Goal: Share content: Distribute website content to other platforms or users

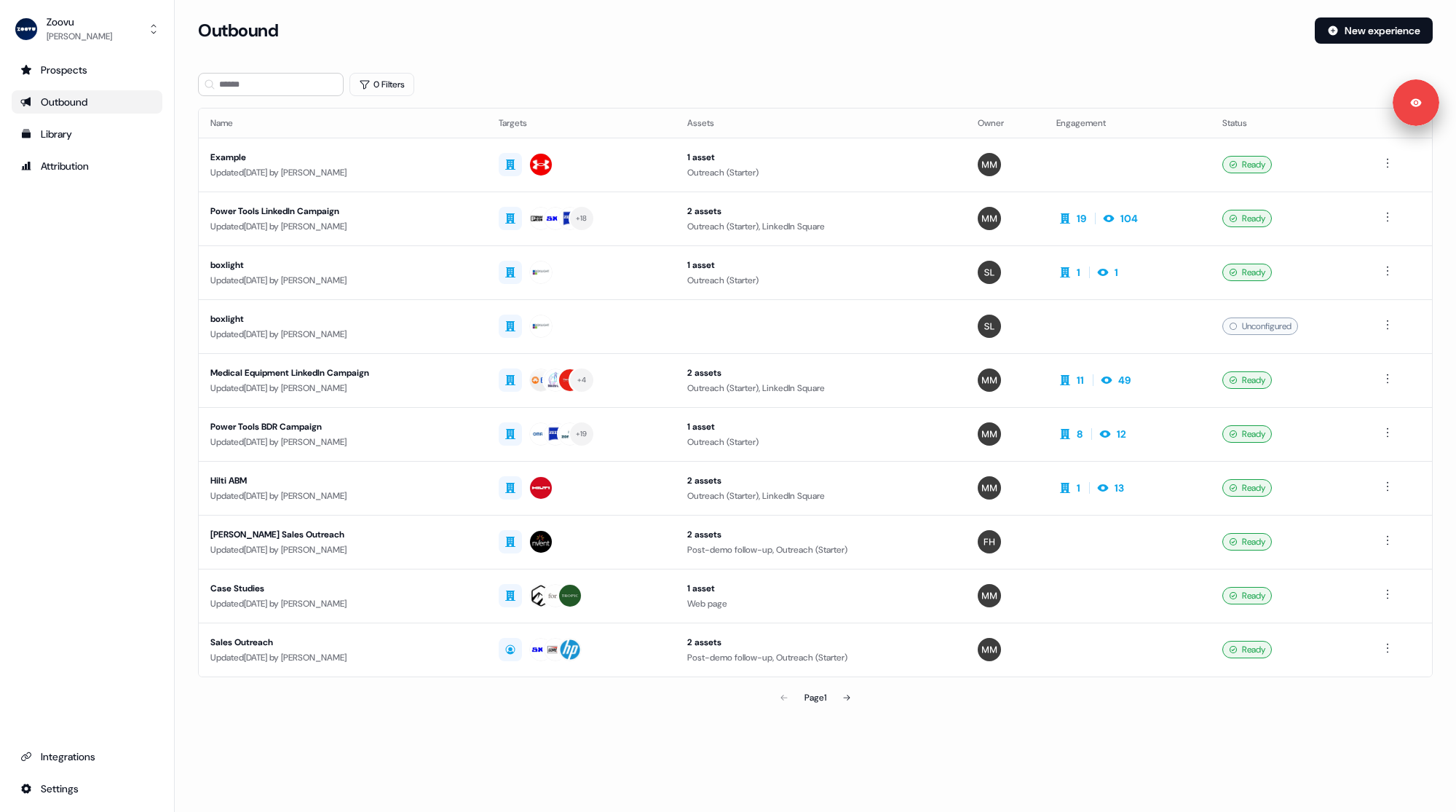
click at [751, 44] on div "Outbound New experience" at bounding box center [815, 38] width 1235 height 44
drag, startPoint x: 746, startPoint y: 50, endPoint x: 738, endPoint y: 51, distance: 8.1
click at [745, 50] on div "Outbound New experience" at bounding box center [815, 38] width 1235 height 44
click at [664, 208] on div "+ 18" at bounding box center [582, 218] width 166 height 26
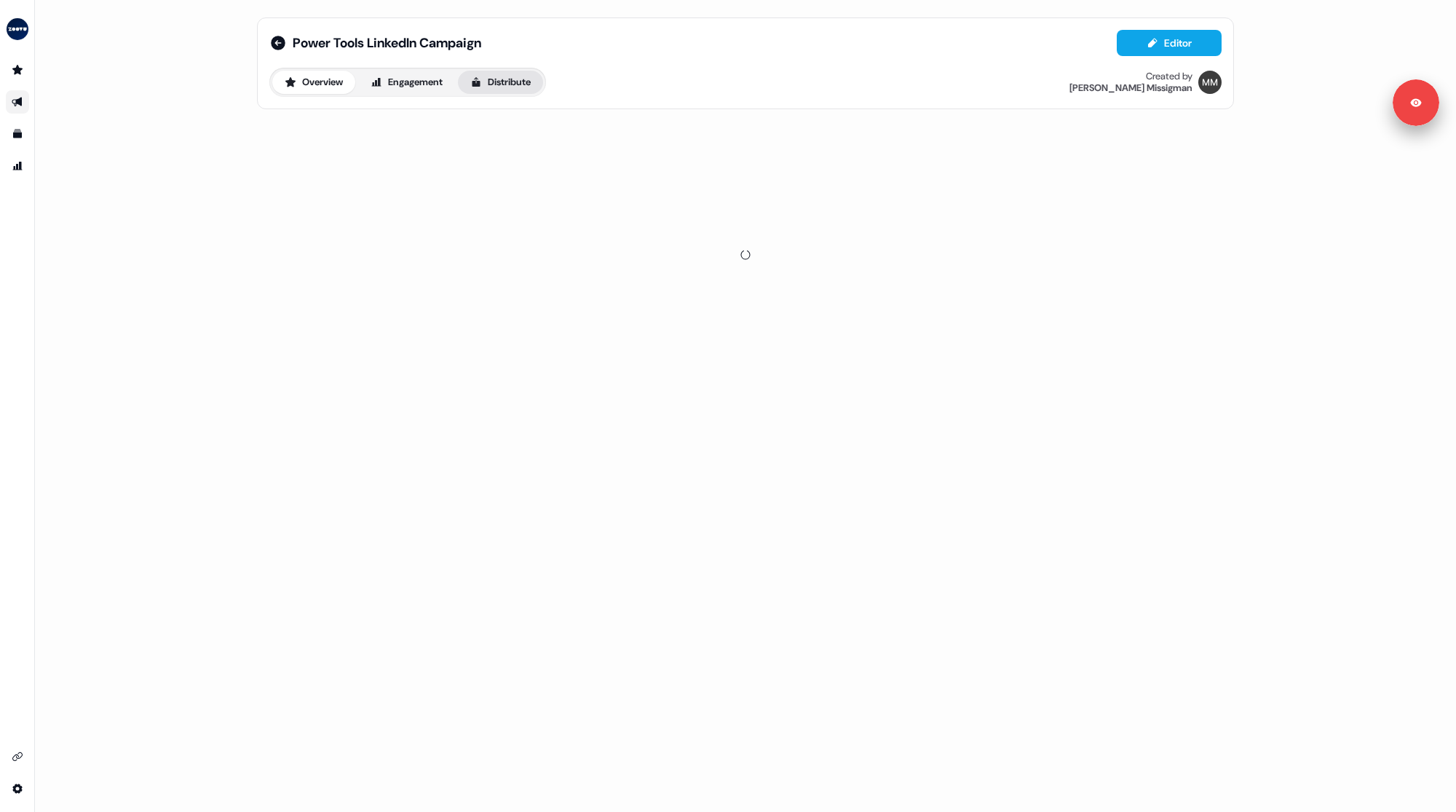
click at [509, 78] on button "Distribute" at bounding box center [501, 82] width 85 height 23
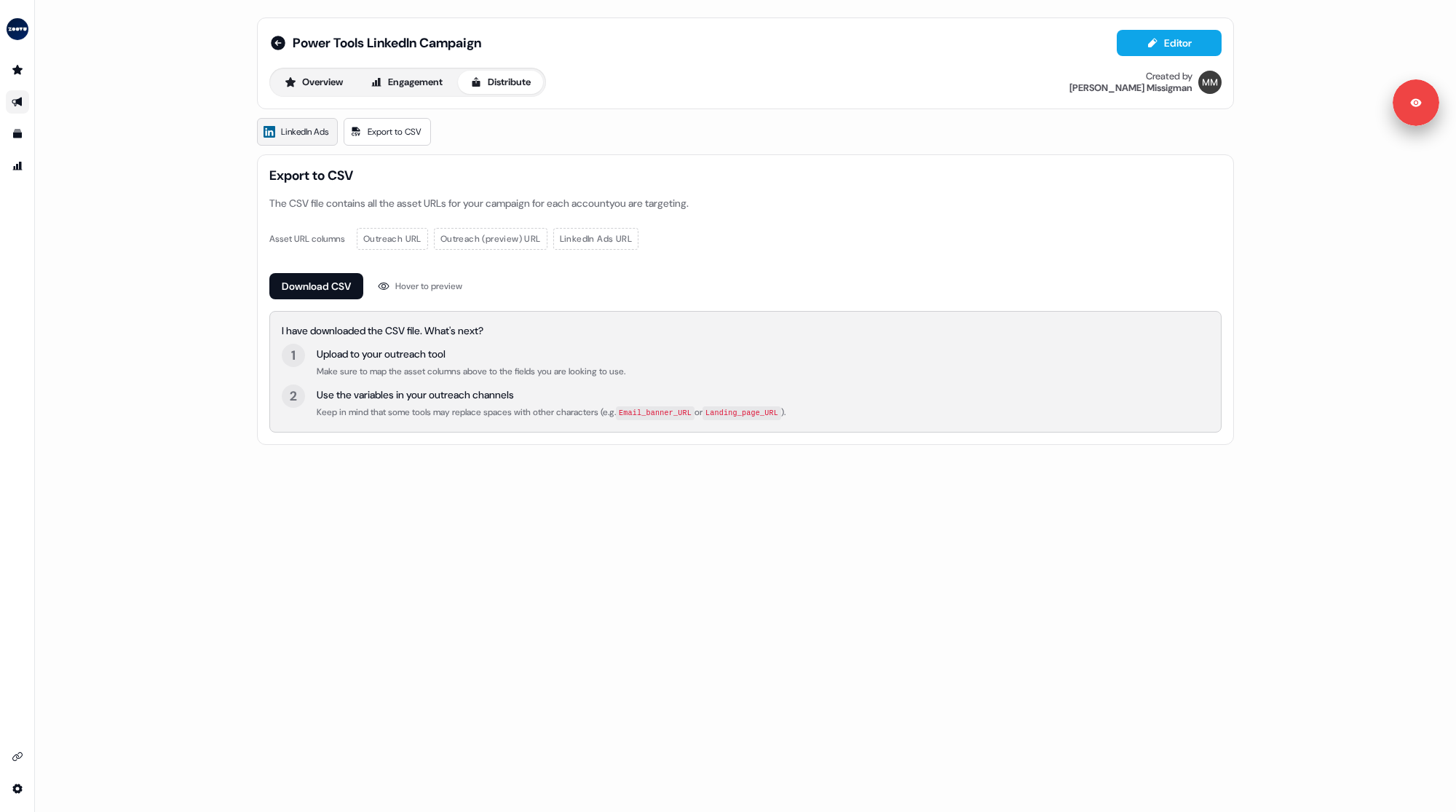
click at [304, 126] on span "LinkedIn Ads" at bounding box center [305, 131] width 47 height 14
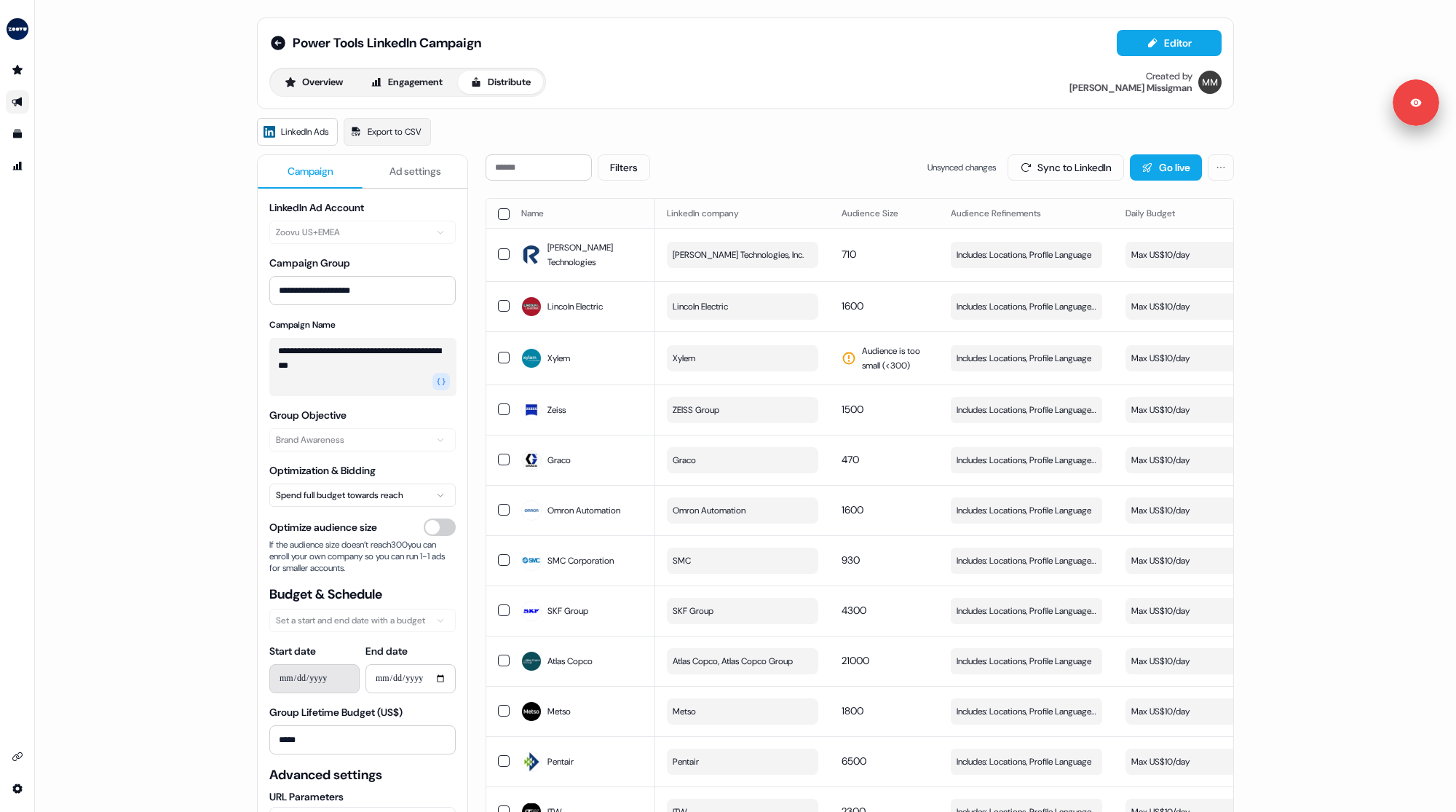
click at [740, 78] on div "Overview Engagement Distribute Created by [PERSON_NAME]" at bounding box center [745, 82] width 953 height 29
click at [752, 79] on div "Overview Engagement Distribute Created by [PERSON_NAME]" at bounding box center [745, 82] width 953 height 29
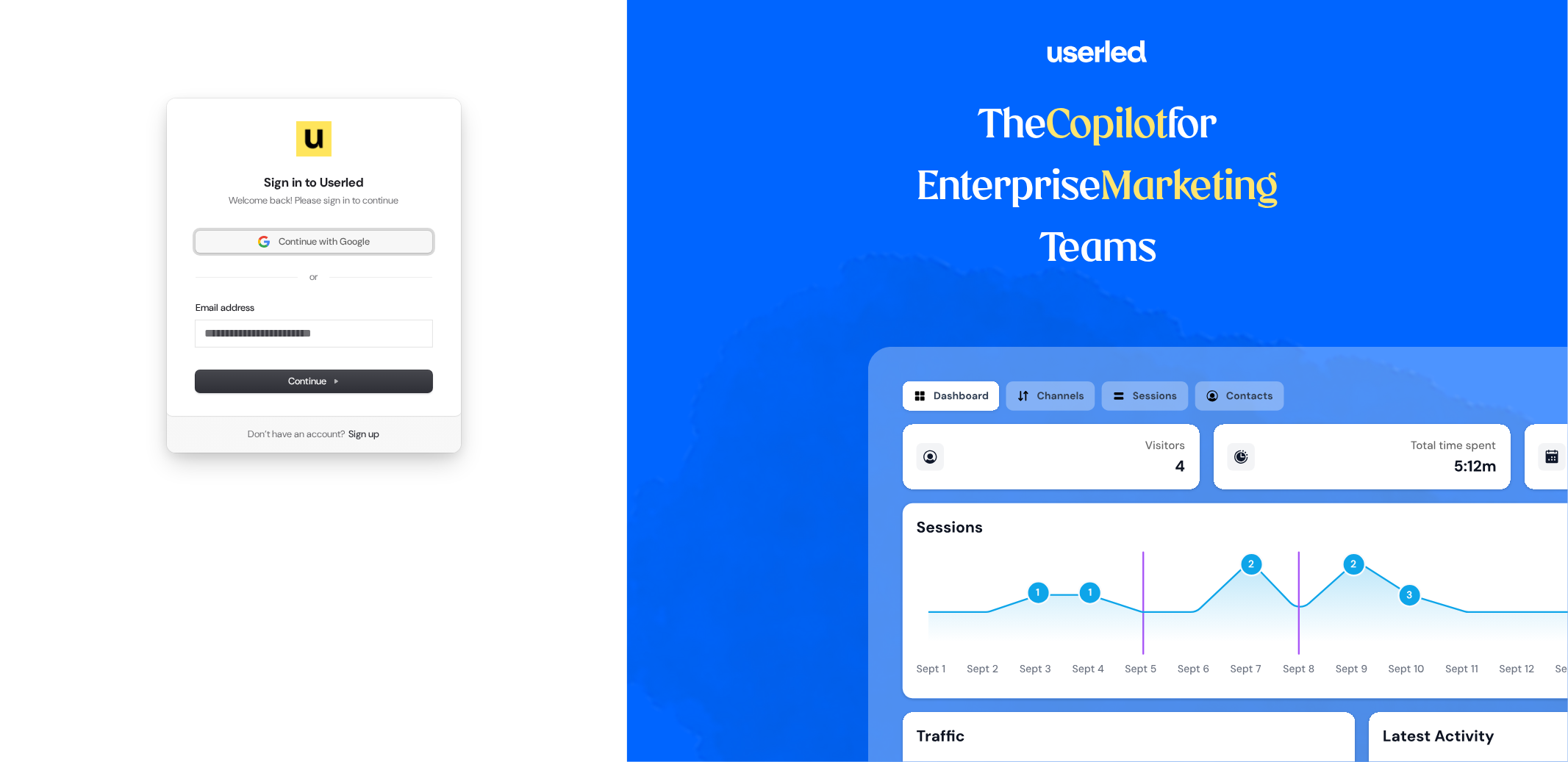
click at [324, 243] on span "Continue with Google" at bounding box center [325, 241] width 91 height 13
